Goal: Communication & Community: Answer question/provide support

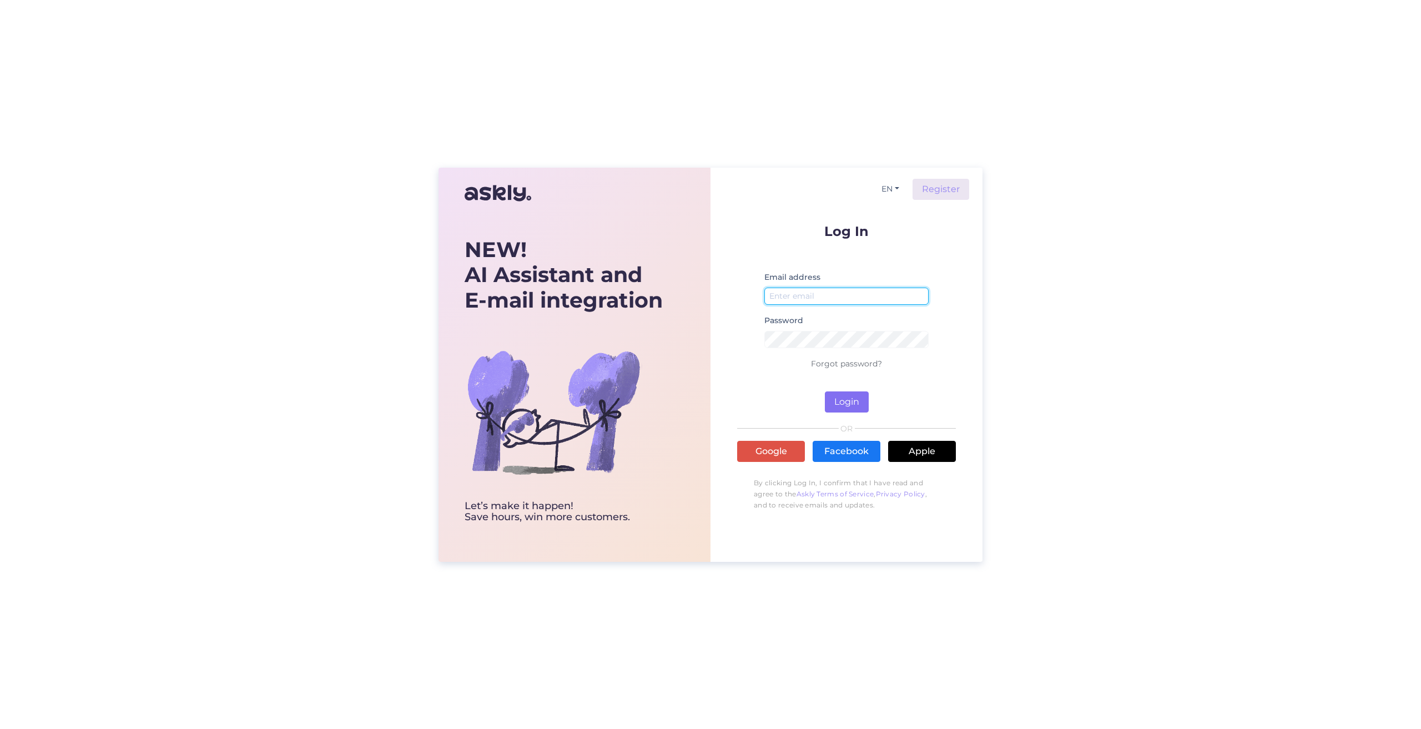
type input "[EMAIL_ADDRESS][DOMAIN_NAME]"
drag, startPoint x: 855, startPoint y: 403, endPoint x: 598, endPoint y: 381, distance: 257.4
click at [854, 403] on button "Login" at bounding box center [847, 401] width 44 height 21
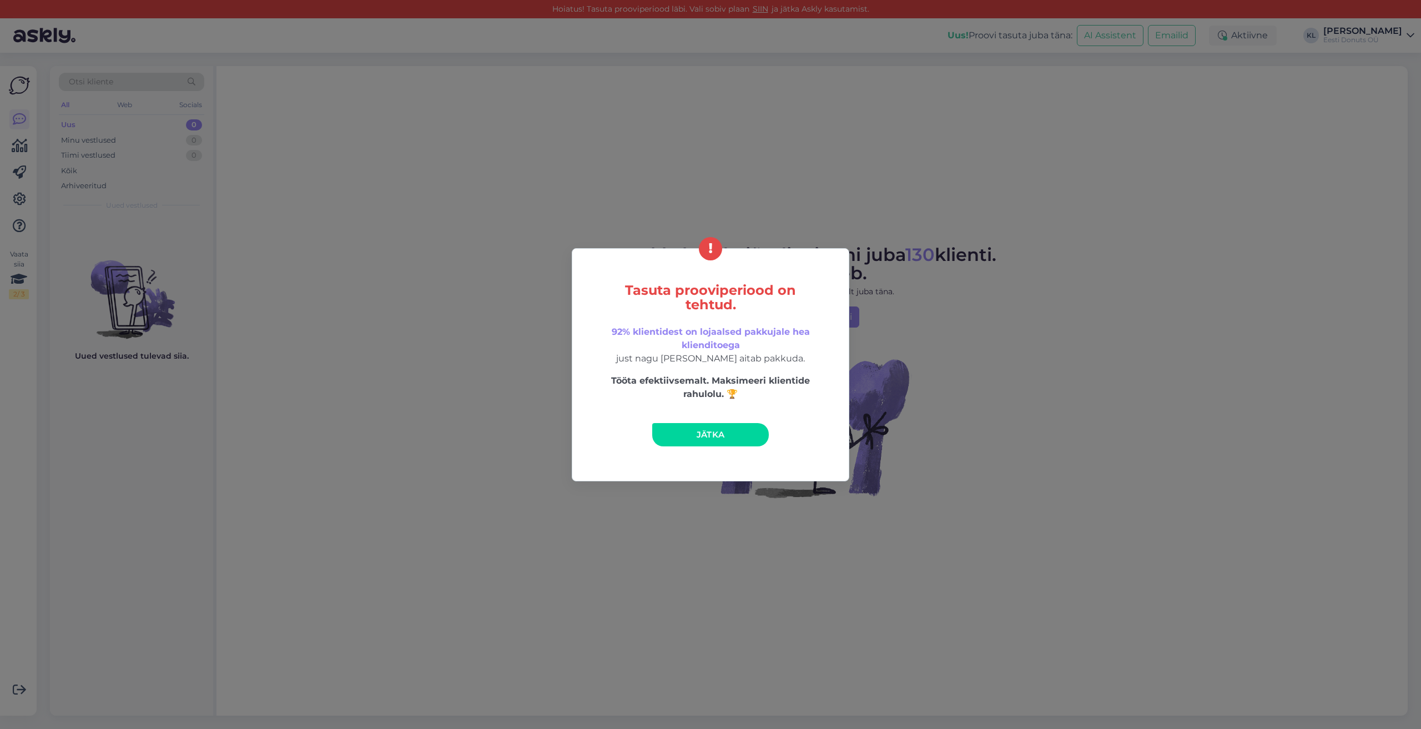
click at [672, 434] on link "Jätka" at bounding box center [710, 434] width 117 height 23
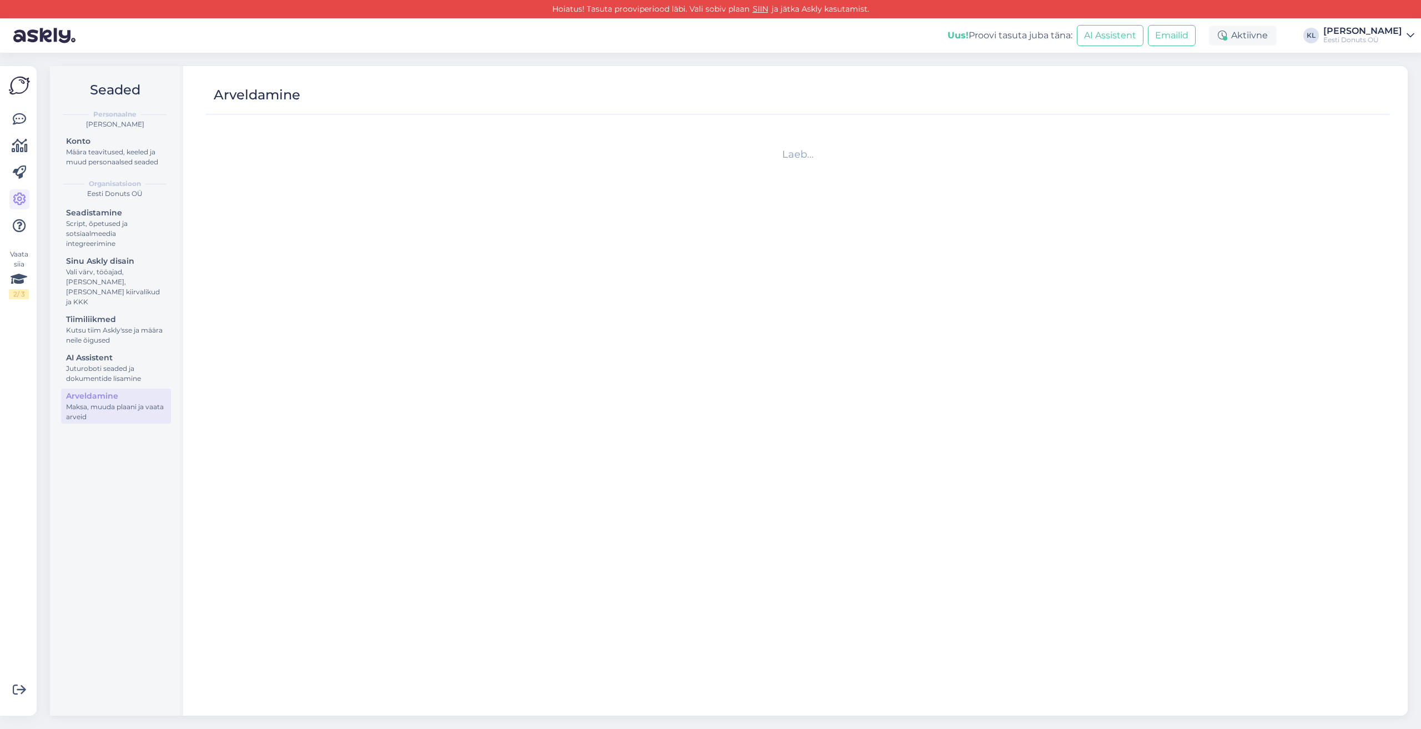
click at [20, 86] on img at bounding box center [19, 85] width 21 height 21
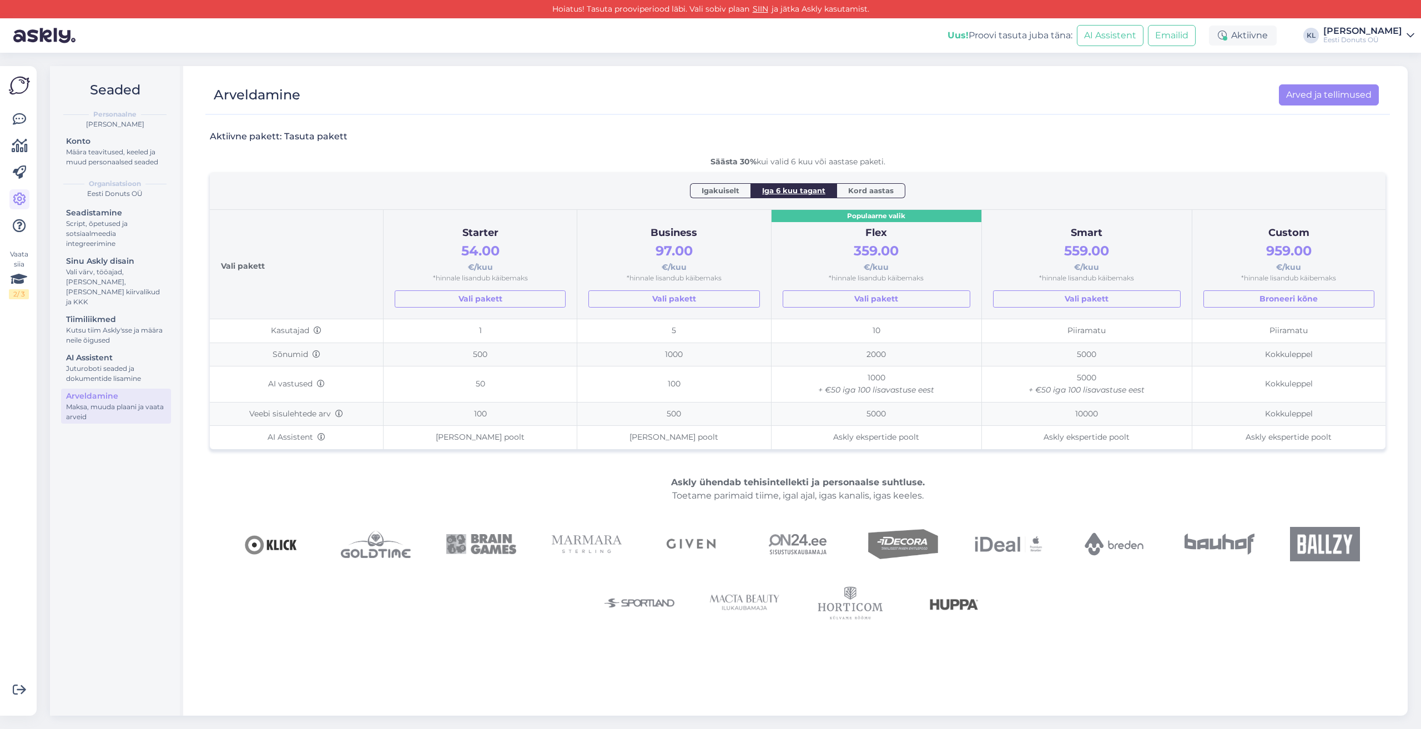
click at [1364, 39] on div "Eesti Donuts OÜ" at bounding box center [1362, 40] width 79 height 9
click at [1392, 87] on button "Ava" at bounding box center [1393, 85] width 24 height 17
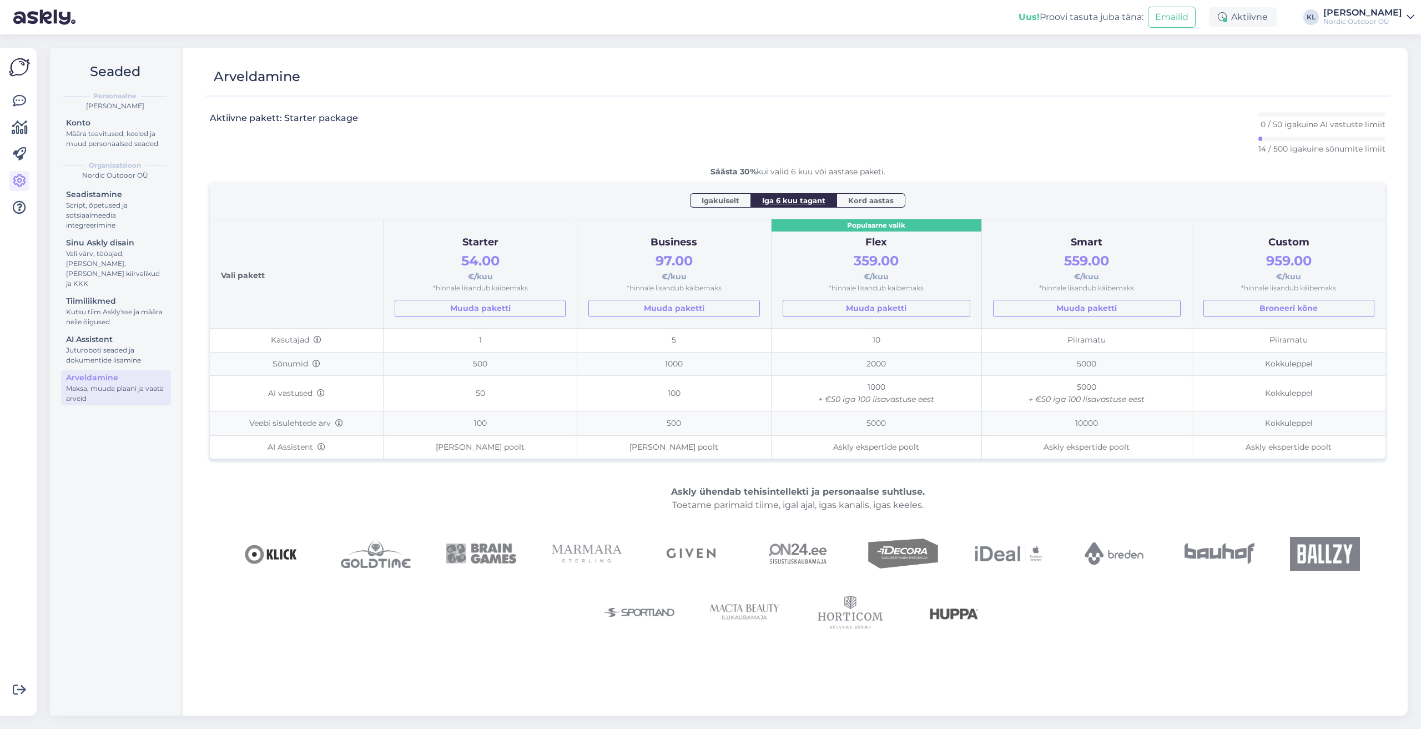
click at [24, 63] on img at bounding box center [19, 67] width 21 height 21
click at [18, 97] on icon at bounding box center [19, 100] width 13 height 13
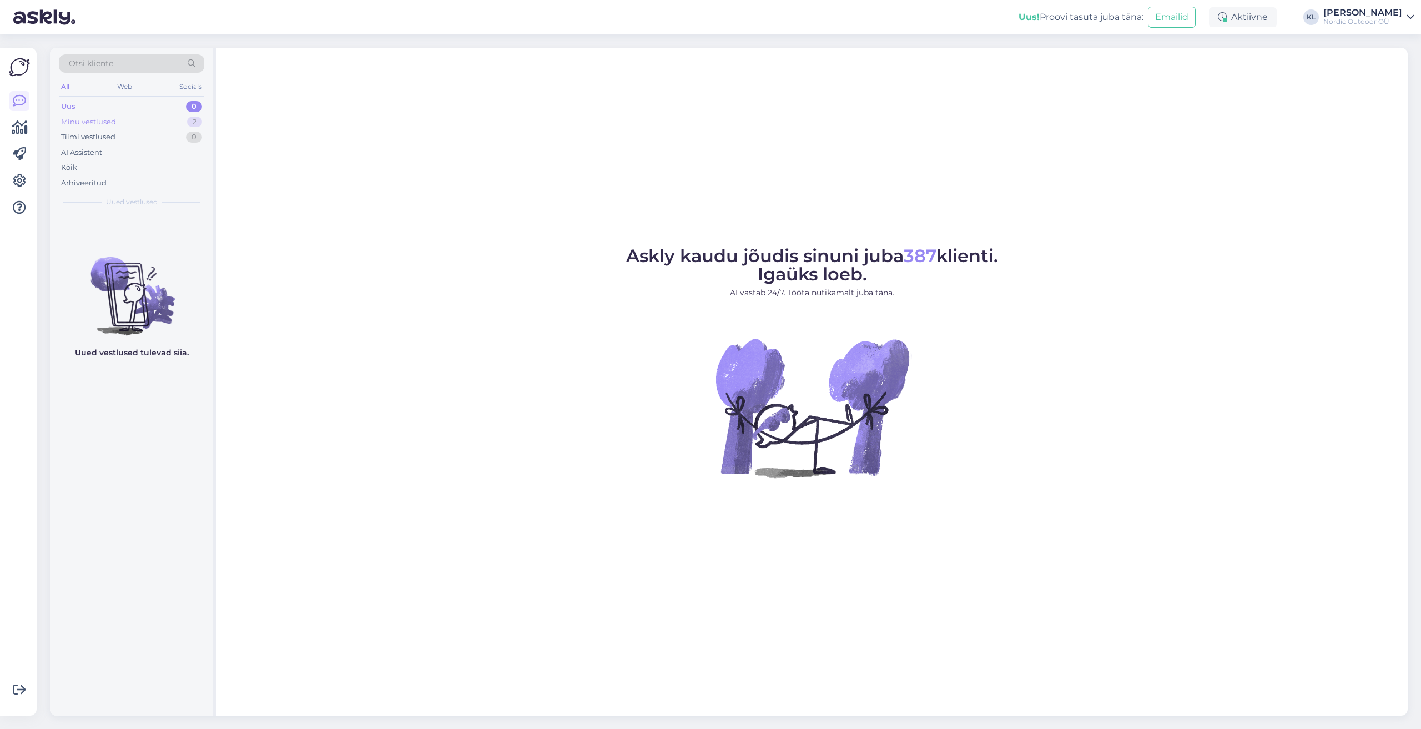
click at [94, 125] on div "Minu vestlused" at bounding box center [88, 122] width 55 height 11
click at [115, 285] on div "ok tänud" at bounding box center [143, 286] width 127 height 10
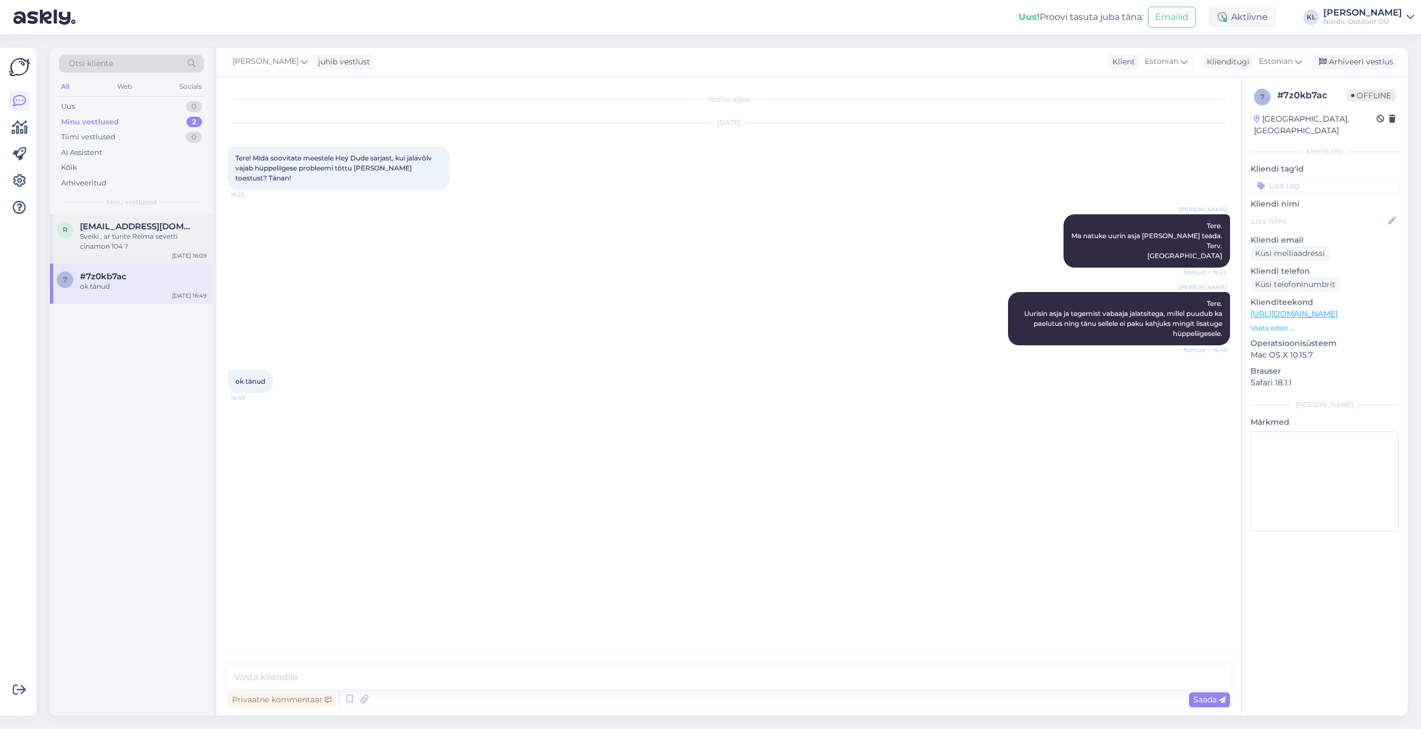
click at [169, 225] on span "[EMAIL_ADDRESS][DOMAIN_NAME]" at bounding box center [137, 226] width 115 height 10
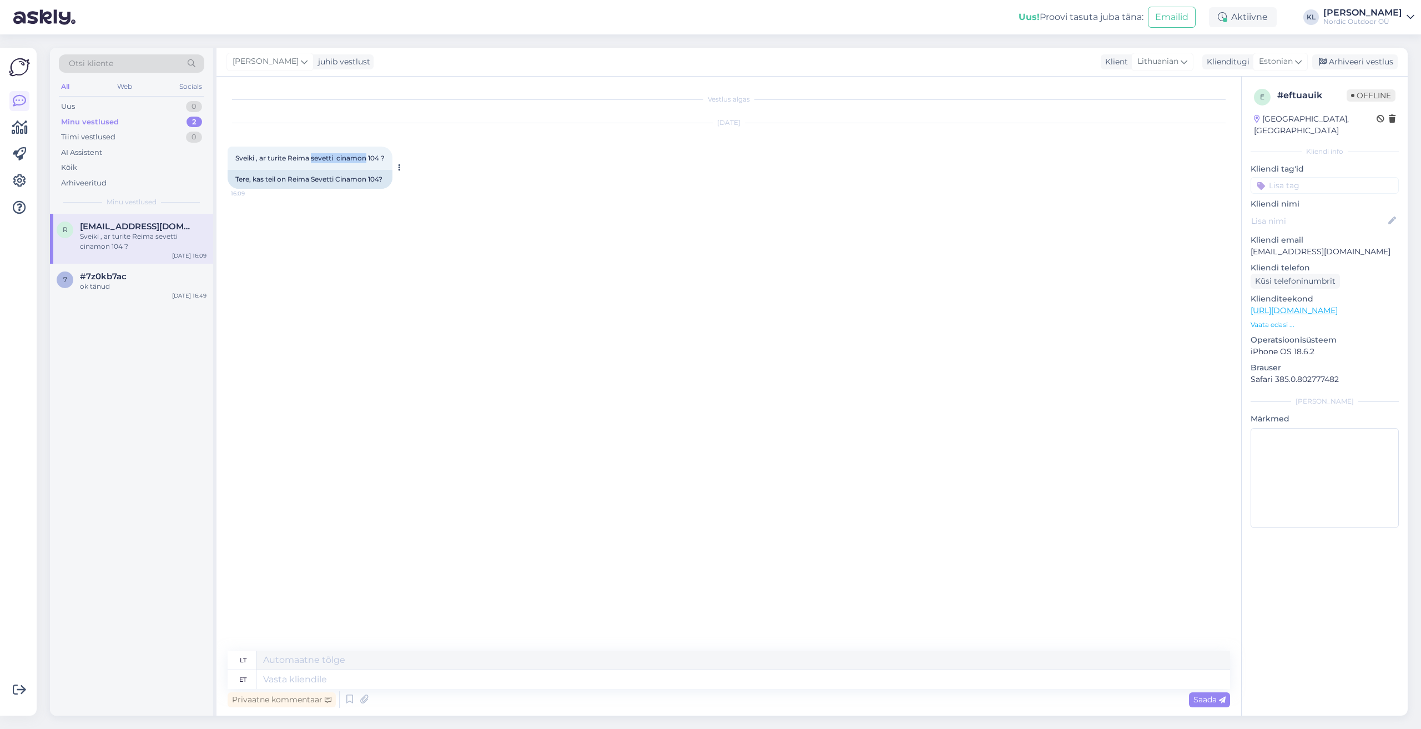
drag, startPoint x: 312, startPoint y: 157, endPoint x: 366, endPoint y: 162, distance: 54.6
click at [366, 162] on span "Sveiki , ar turite Reima sevetti cinamon 104 ?" at bounding box center [309, 158] width 149 height 8
copy span "sevetti cinamon"
drag, startPoint x: 346, startPoint y: 309, endPoint x: 325, endPoint y: 201, distance: 109.7
click at [346, 308] on div "Vestlus algas [DATE] [GEOGRAPHIC_DATA] , ar turite Reima sevetti cinamon 104 ? …" at bounding box center [734, 364] width 1012 height 553
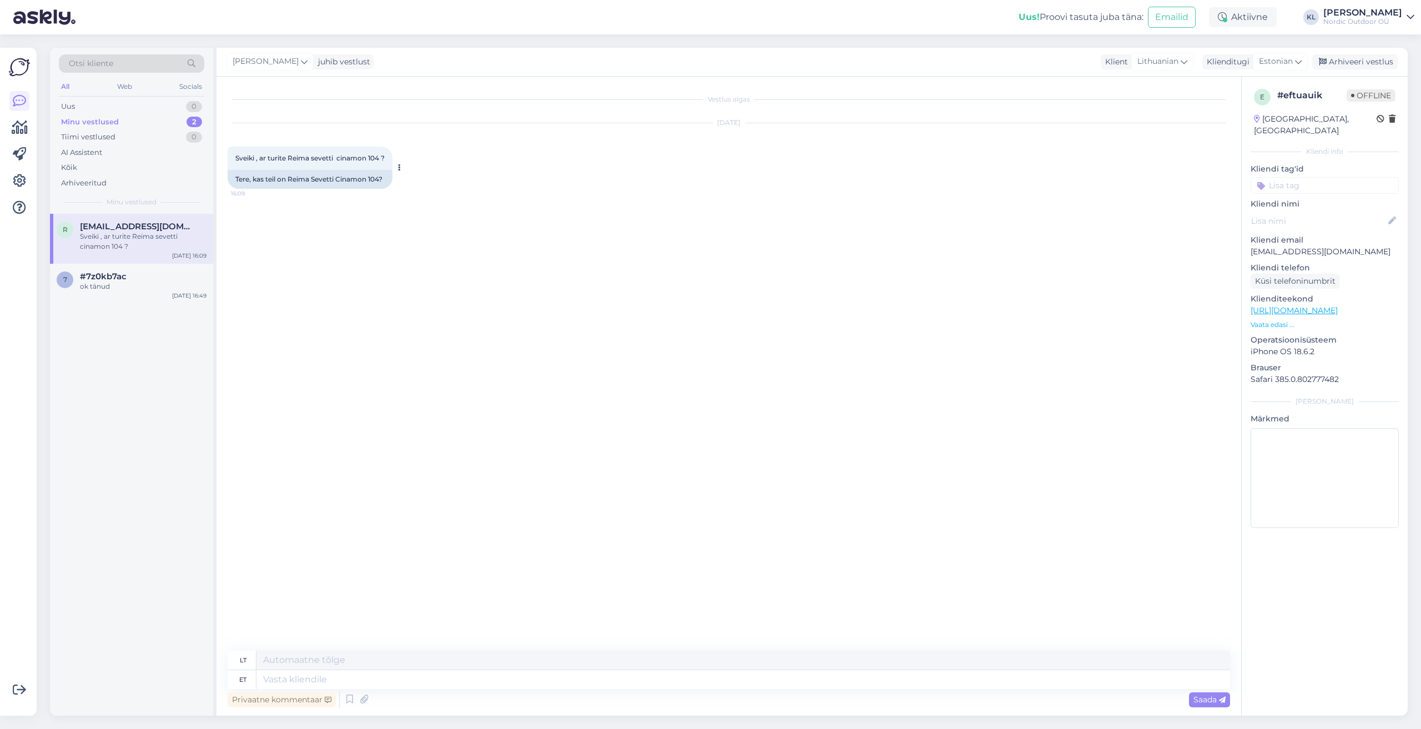
click at [313, 160] on span "Sveiki , ar turite Reima sevetti cinamon 104 ?" at bounding box center [309, 158] width 149 height 8
drag, startPoint x: 286, startPoint y: 157, endPoint x: 370, endPoint y: 159, distance: 83.9
click at [370, 159] on span "Sveiki , ar turite Reima sevetti cinamon 104 ?" at bounding box center [309, 158] width 149 height 8
copy span "Reima sevetti cinamon"
click at [284, 676] on textarea at bounding box center [743, 679] width 974 height 19
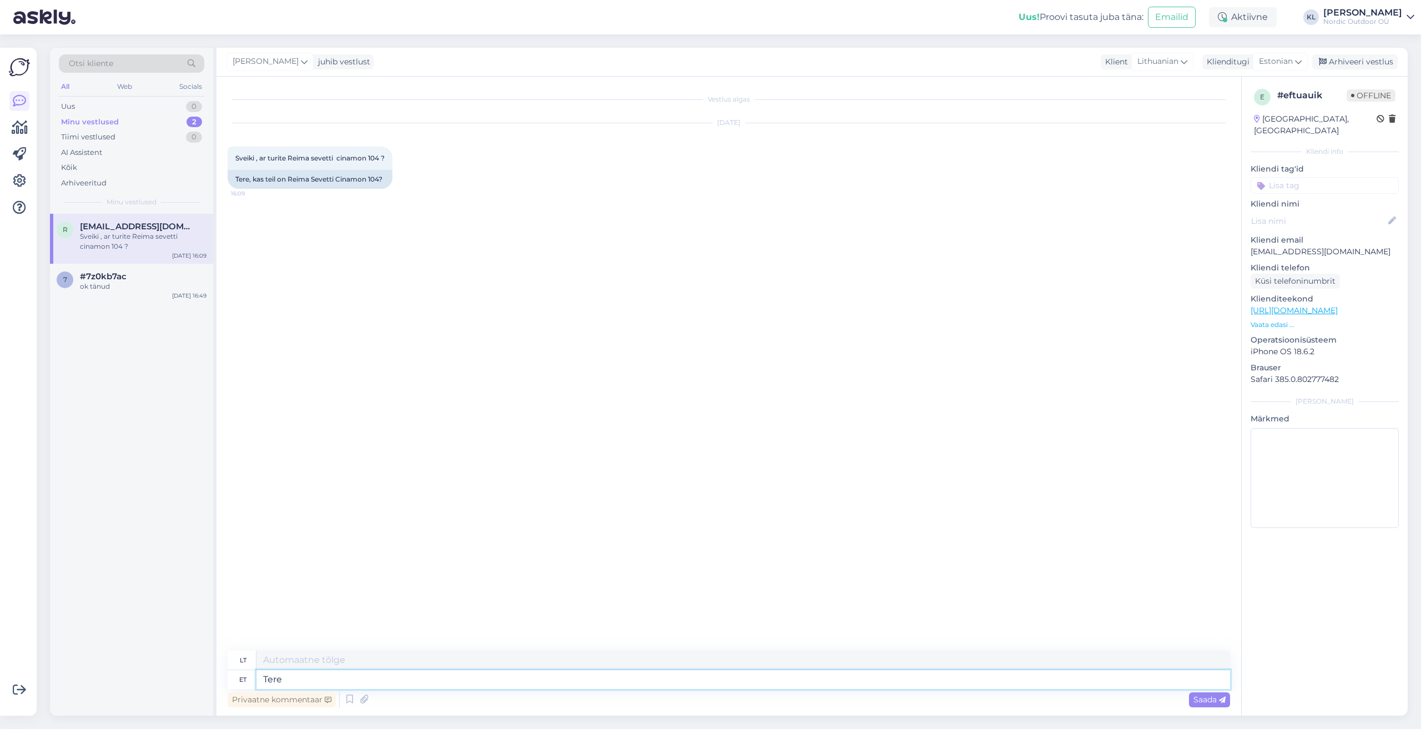
type textarea "Tere."
type textarea "Sveiki"
type textarea "Tere. K"
type textarea "Sveiki."
type textarea "Tere. Kahjuks ei"
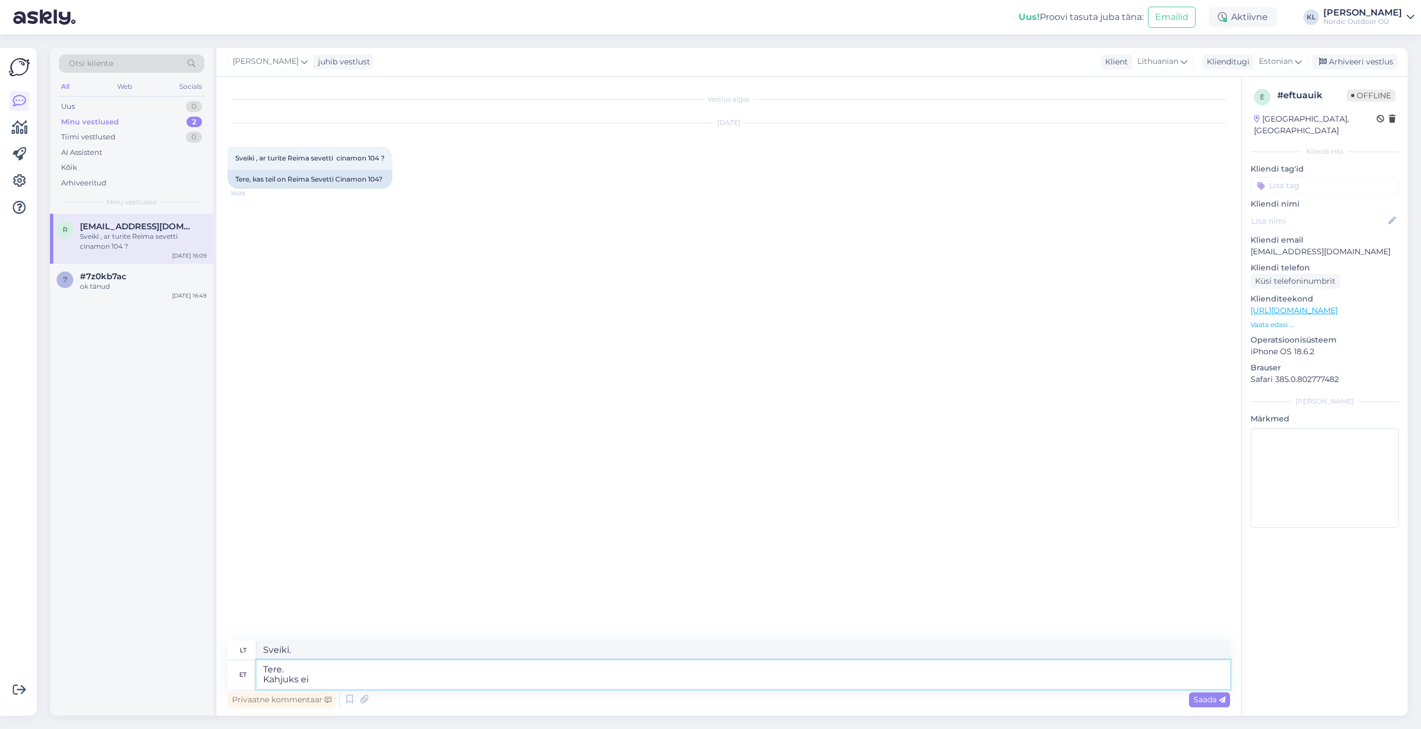
type textarea "Sveiki. Deja"
type textarea "Tere. Kahjuks ei"
type textarea "Sveiki. Deja, ne."
type textarea "Tere. Kahjuks ei ole ant"
type textarea "Sveiki. Deja, skruzdėlės nėra."
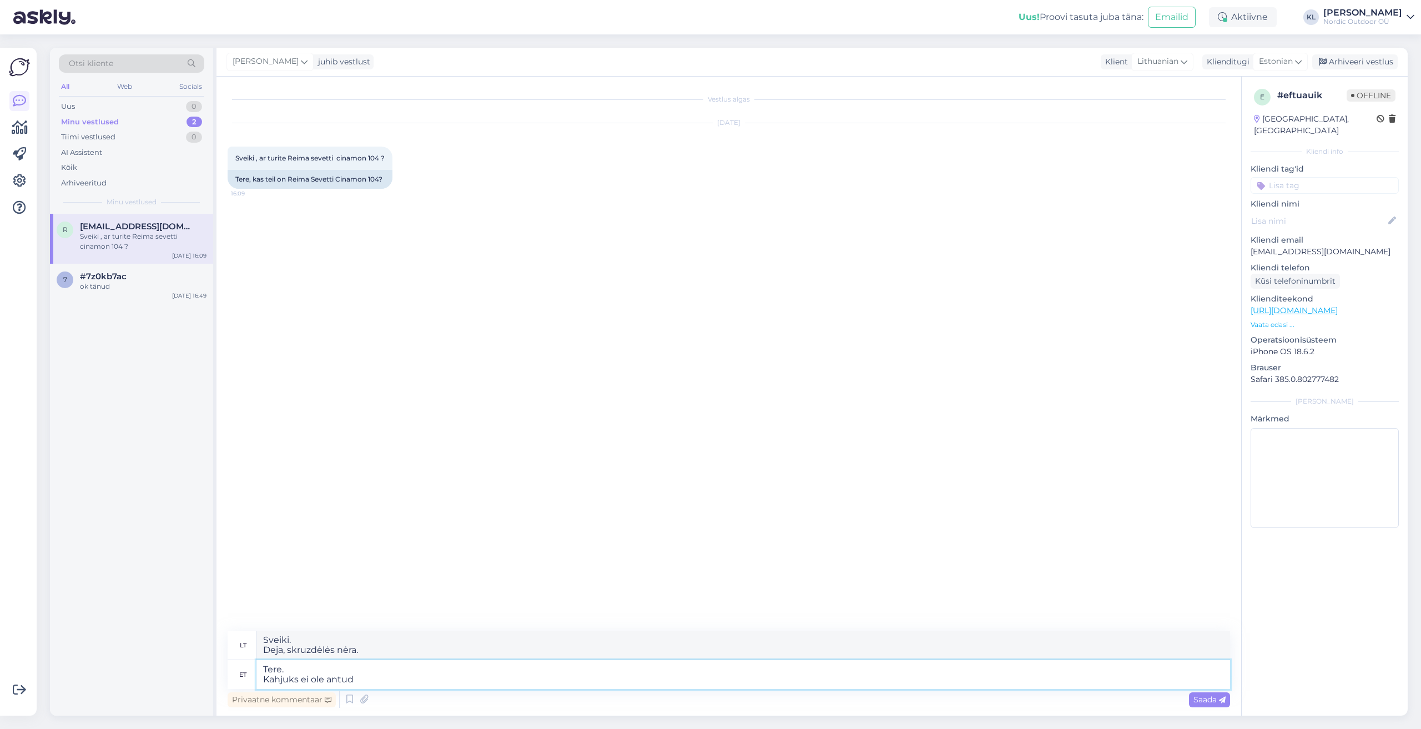
type textarea "Tere. Kahjuks ei ole antud"
type textarea "Sveiki. Deja, nepateikta"
type textarea "Tere. Kahjuks ei ole antud mudelit"
type textarea "Sveiki. Deja, šio modelio nebėra."
type textarea "Tere. Kahjuks ei ole antud mudelit ja sed"
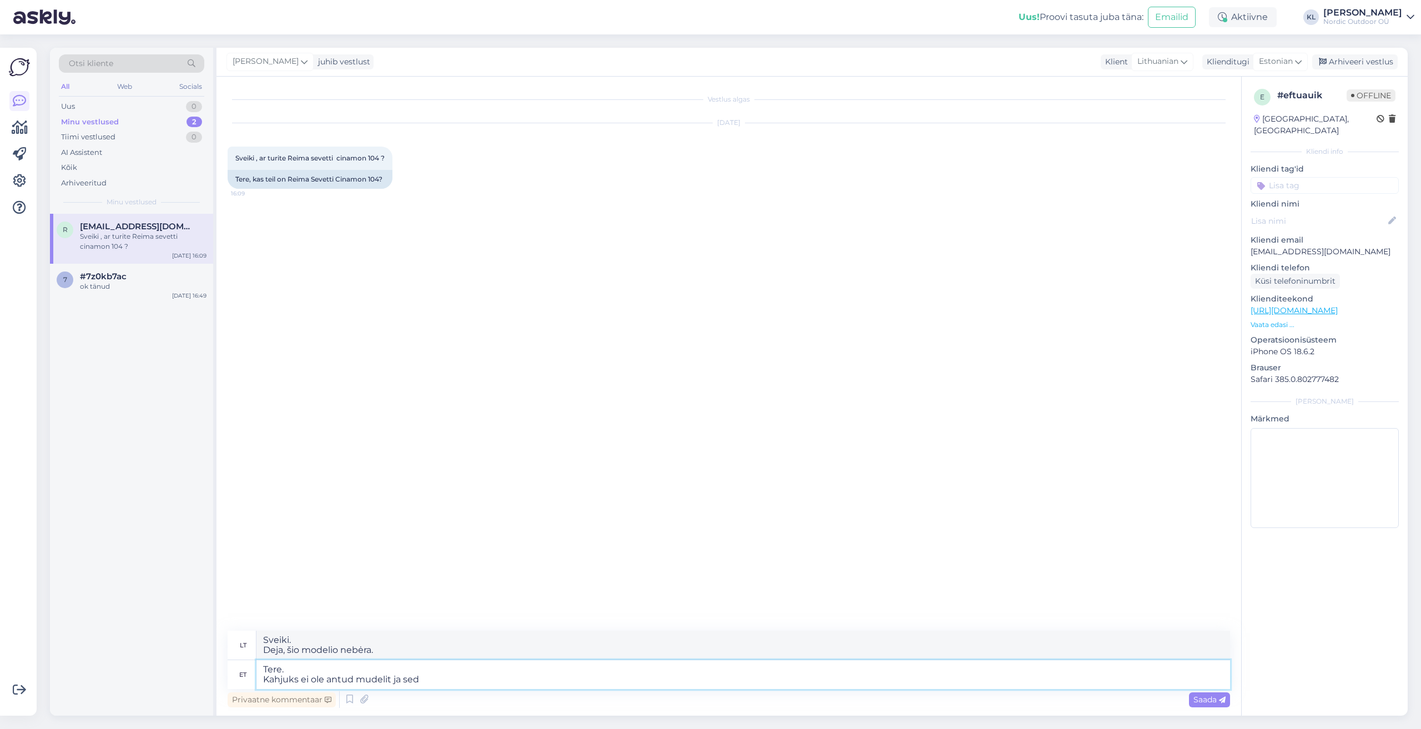
type textarea "Sveiki. Deja, šis modelis nėra prieinamas ir"
type textarea "Tere. Kahjuks ei ole antud mudelit [PERSON_NAME]"
type textarea "Sveiki. Deja, šis modelis ir šis"
type textarea "Tere. Kahjuks ei ole antud mudelit [PERSON_NAME] suurust"
type textarea "Sveiki. Deja, šio modelio ir dydžio nėra."
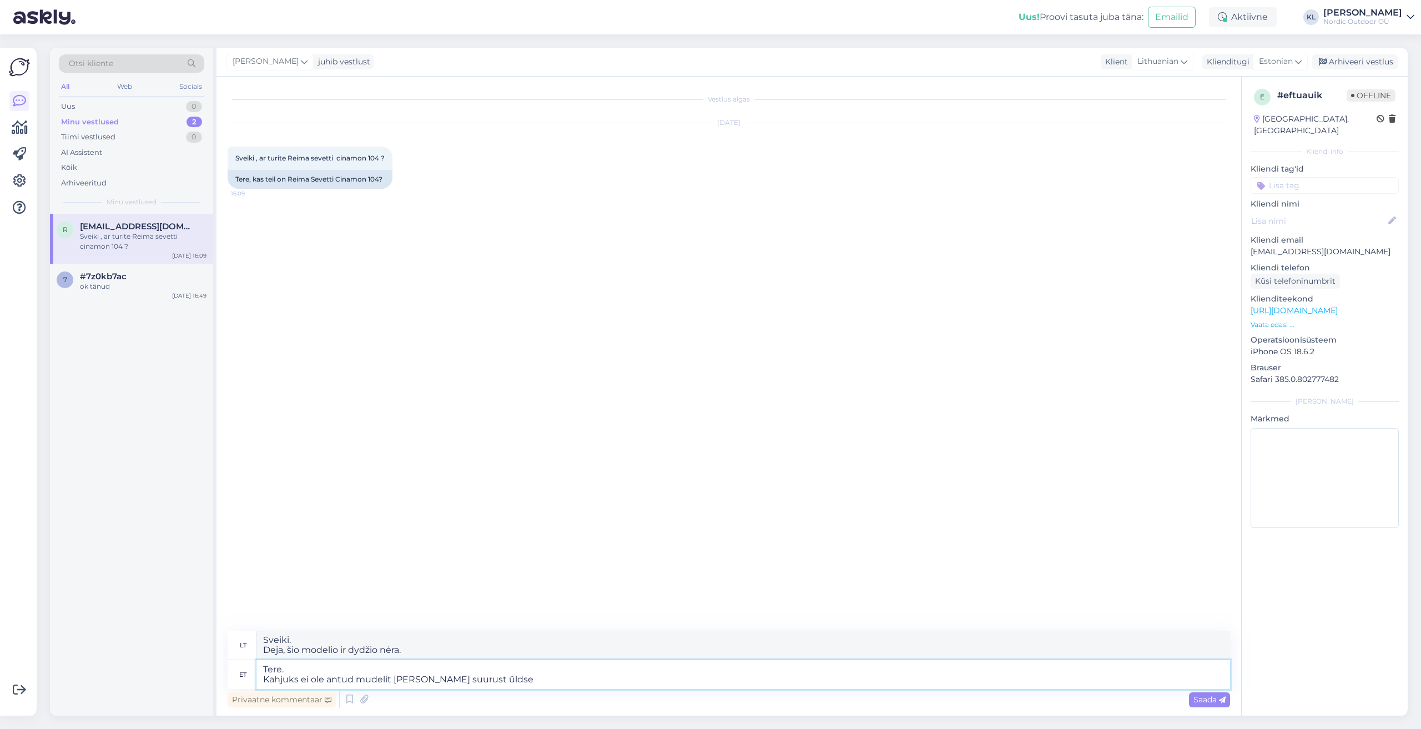
type textarea "Tere. Kahjuks ei ole antud mudelit [PERSON_NAME] suurust üldse"
type textarea "Sveiki. Deja, šio modelio ir šio dydžio visai nėra."
type textarea "Tere. Kahjuks ei ole antud mudelit [PERSON_NAME] suurust üldse midagi"
type textarea "Sveiki. Deja, šiam modeliui ir tokiam dydžiui iš viso nieko nėra."
type textarea "Tere. Kahjuks ei ole antud mudelit [PERSON_NAME] suurust üldse midagi pakkuda"
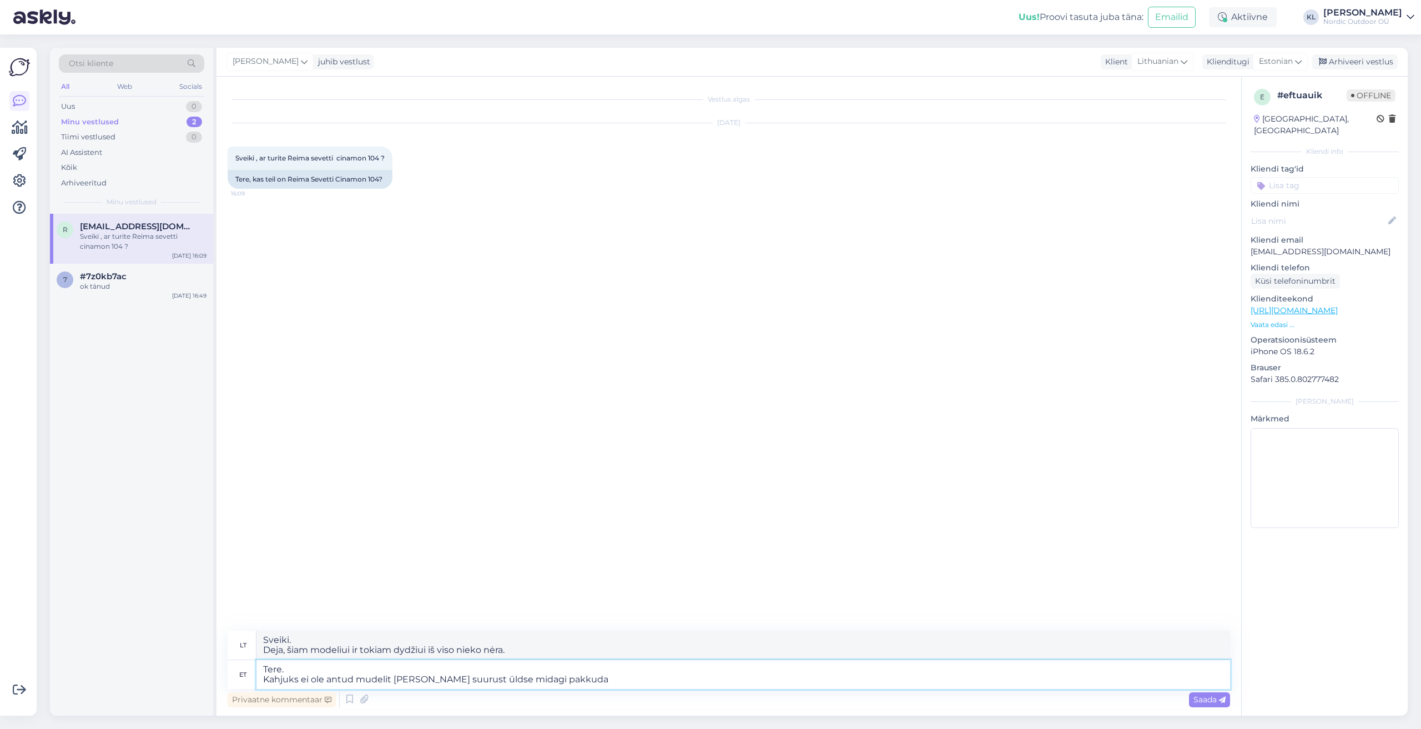
type textarea "Sveiki. Deja, šiam modeliui ir dydžiui nėra ką pasiūlyti."
type textarea "Tere. Kahjuks ei ole antud mudelit [PERSON_NAME] suurust üldse midagi pakkuda h…"
type textarea "Sveiki. Deja, šiuo metu šiam modeliui ir dydžiui nėra pasiūlymo."
type textarea "Tere. Kahjuks ei ole antud mudelit [PERSON_NAME] suurust üldse midagi pakkuda h…"
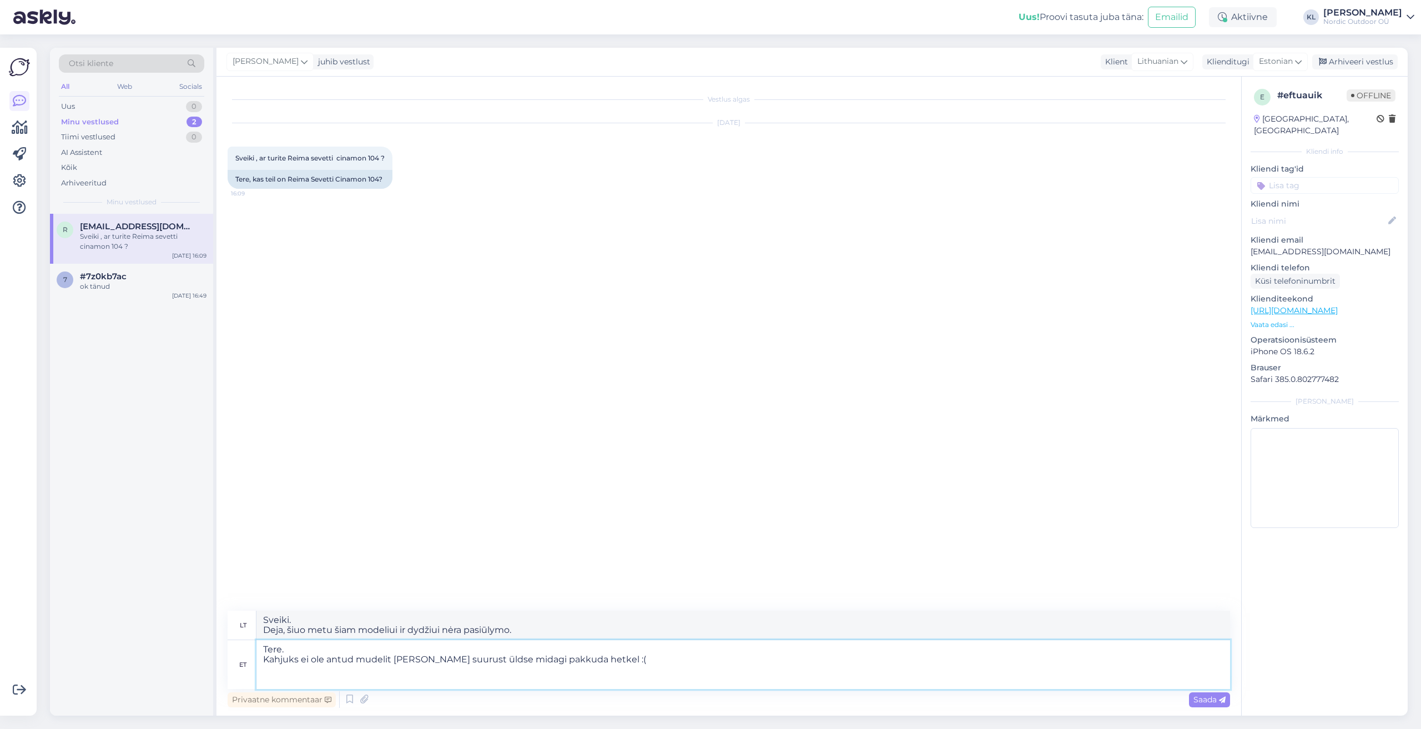
type textarea "Sveiki. Deja, šiuo metu šiam modeliui ir dydžiui nėra pasiūlymo :("
type textarea "Tere. Kahjuks ei ole antud mudelit [PERSON_NAME] suurust üldse midagi pakkuda h…"
type textarea "Sveiki. Deja, šiuo metu šiam modeliui ir dydžiui nėra pasiūlymo :("
type textarea "Tere. Kahjuks ei ole antud mudelit [PERSON_NAME] suurust üldse midagi pakkuda h…"
type textarea "Sveiki. Deja, šiuo metu šiam modeliui ir dydžiui nėra pasiūlymo :( [GEOGRAPHIC_…"
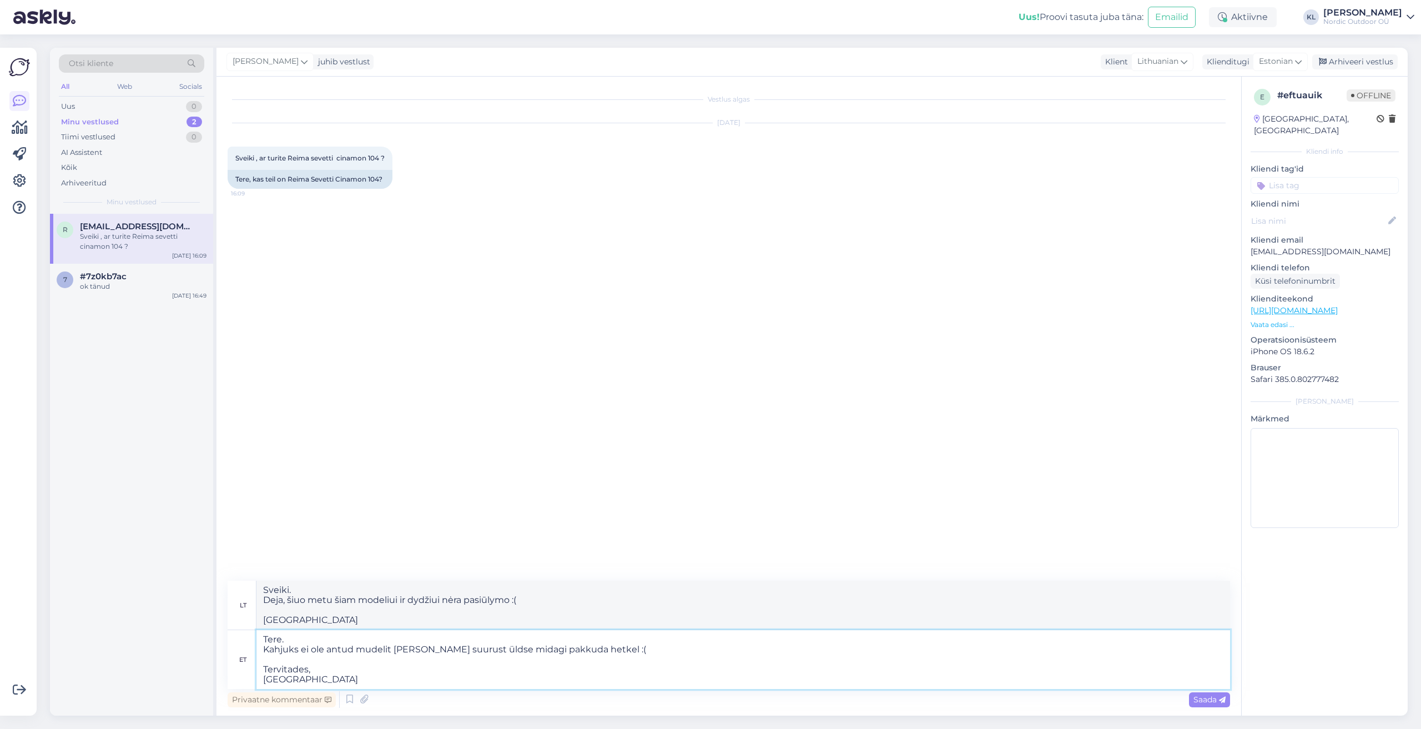
type textarea "Tere. Kahjuks ei ole antud mudelit [PERSON_NAME] suurust üldse midagi pakkuda h…"
type textarea "Sveiki. Deja, šiuo metu šiam modeliui ir dydžiui nėra pasiūlymo :( [GEOGRAPHIC_…"
type textarea "Tere. Kahjuks ei ole antud mudelit [PERSON_NAME] suurust üldse midagi pakkuda h…"
type textarea "Sveiki. Deja, šiuo metu šiam modeliui ir dydžiui nėra pasiūlymo :( Pagarbiai, […"
type textarea "Tere. Kahjuks ei ole antud mudelit [PERSON_NAME] suurust üldse midagi pakkuda h…"
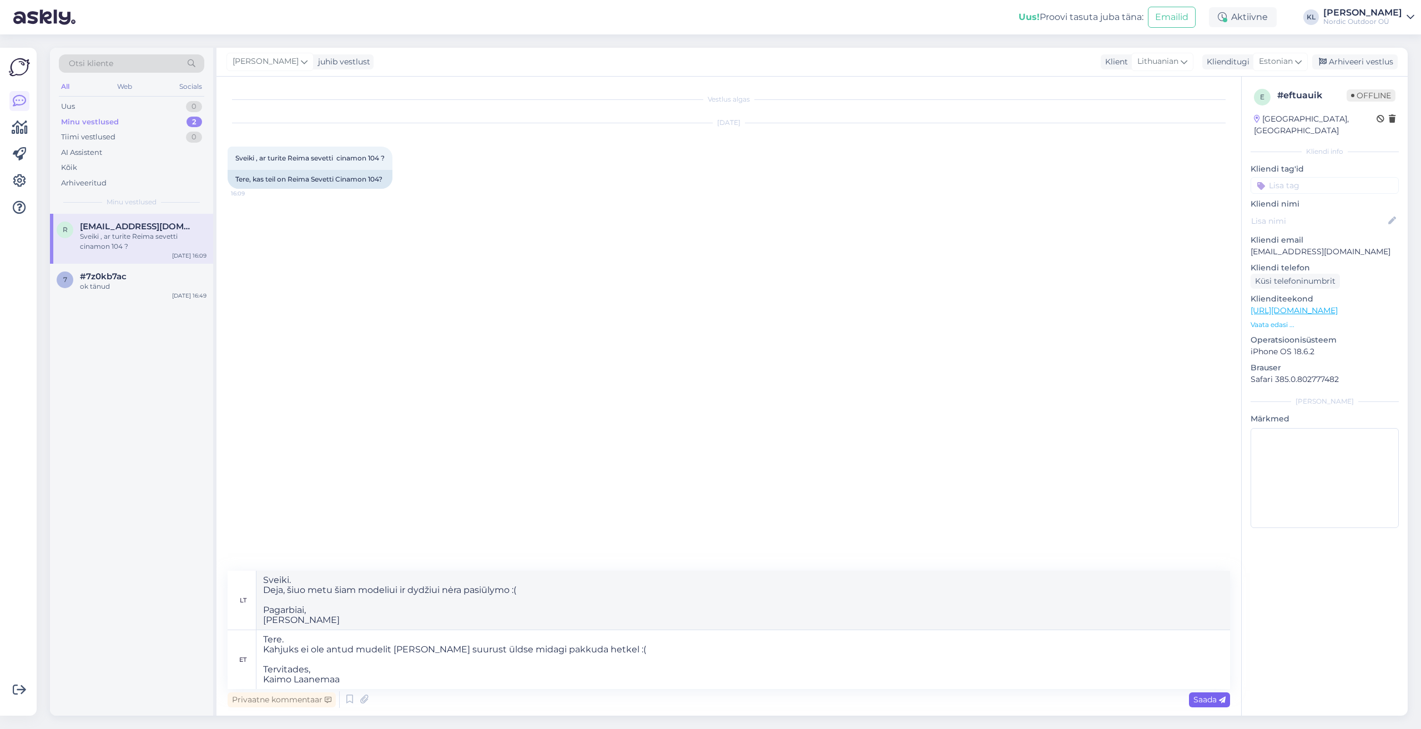
click at [1202, 707] on div "Saada" at bounding box center [1209, 699] width 41 height 15
